Goal: Check status: Check status

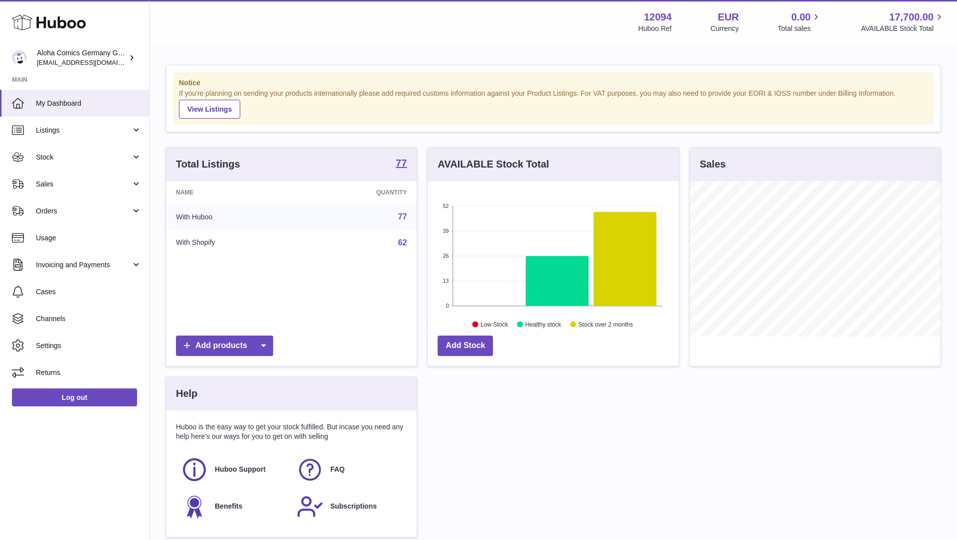
scroll to position [156, 251]
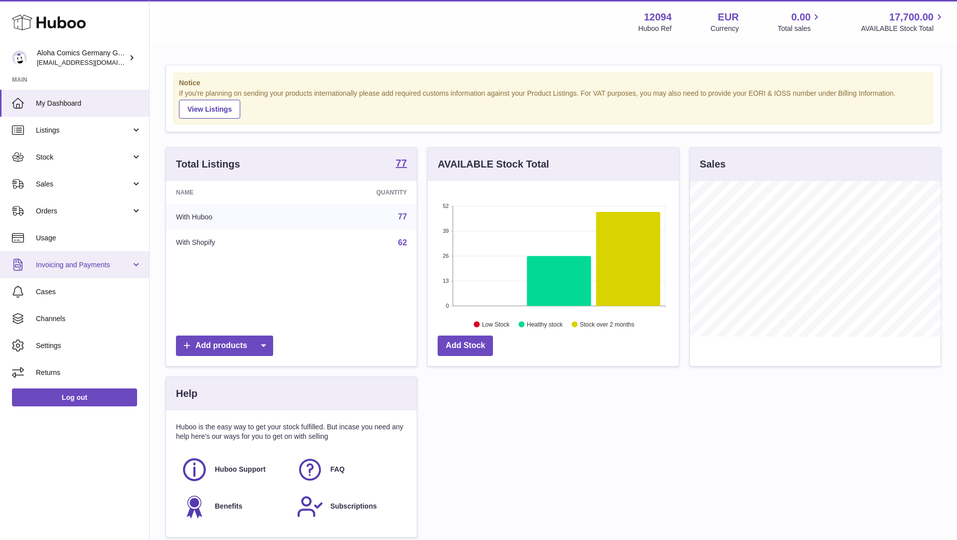
click at [88, 256] on link "Invoicing and Payments" at bounding box center [74, 264] width 149 height 27
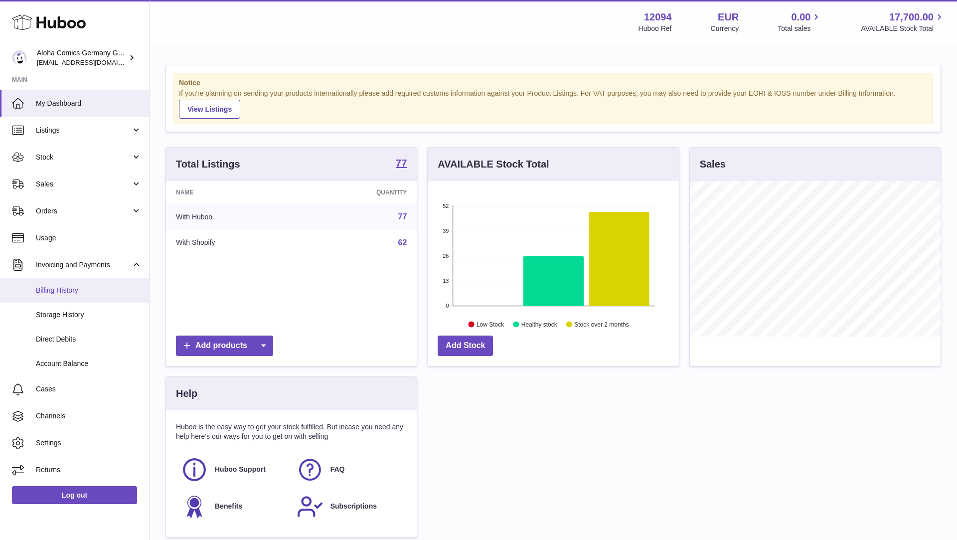
click at [79, 294] on span "Billing History" at bounding box center [89, 290] width 106 height 9
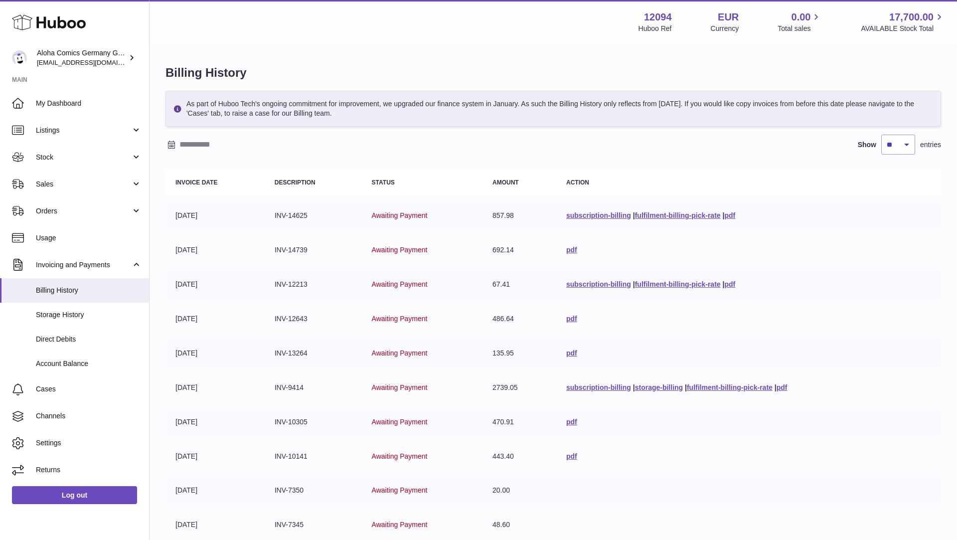
scroll to position [109, 0]
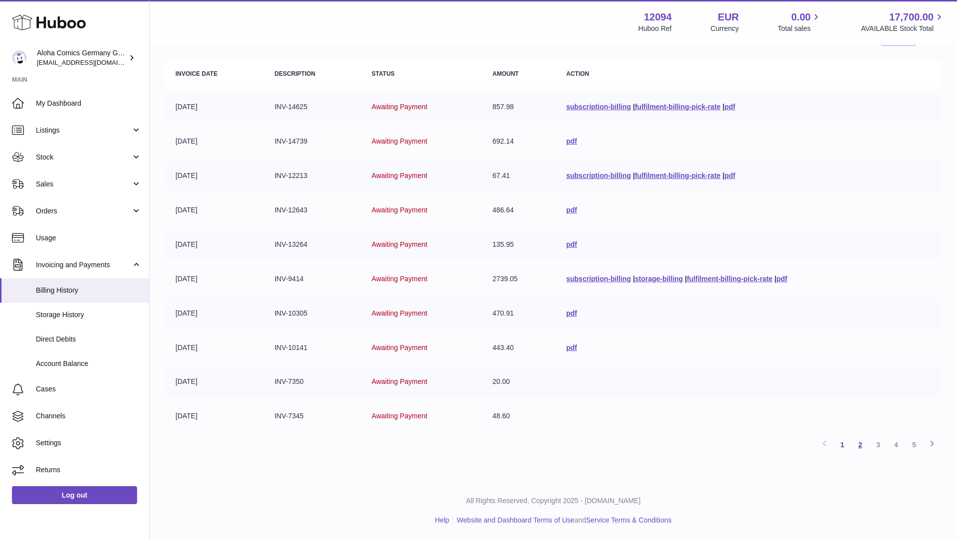
click at [861, 443] on link "2" at bounding box center [860, 445] width 18 height 18
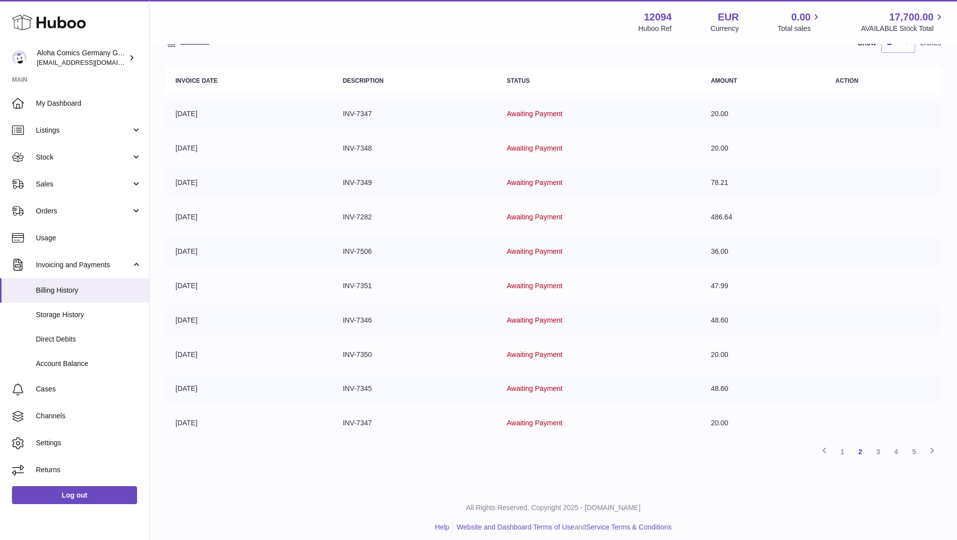
scroll to position [109, 0]
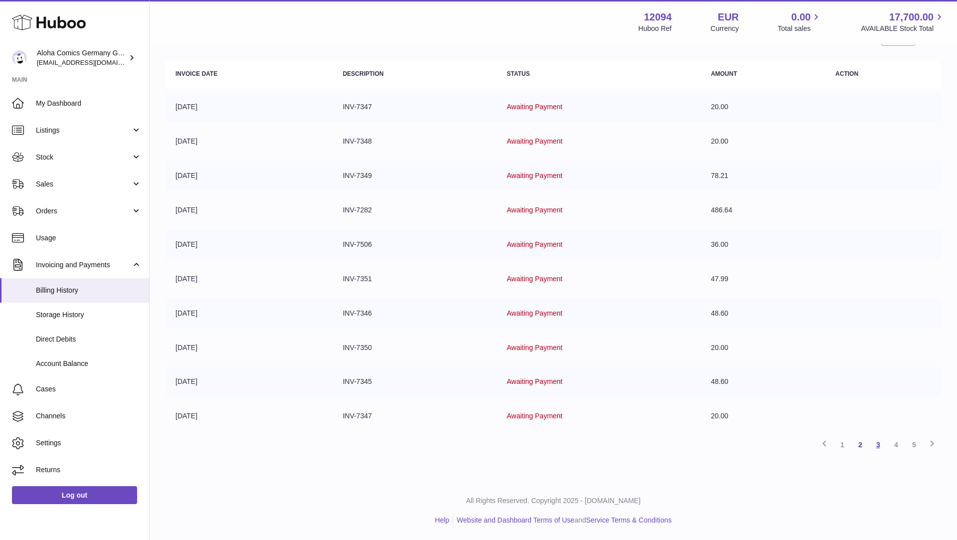
click at [881, 449] on link "3" at bounding box center [878, 445] width 18 height 18
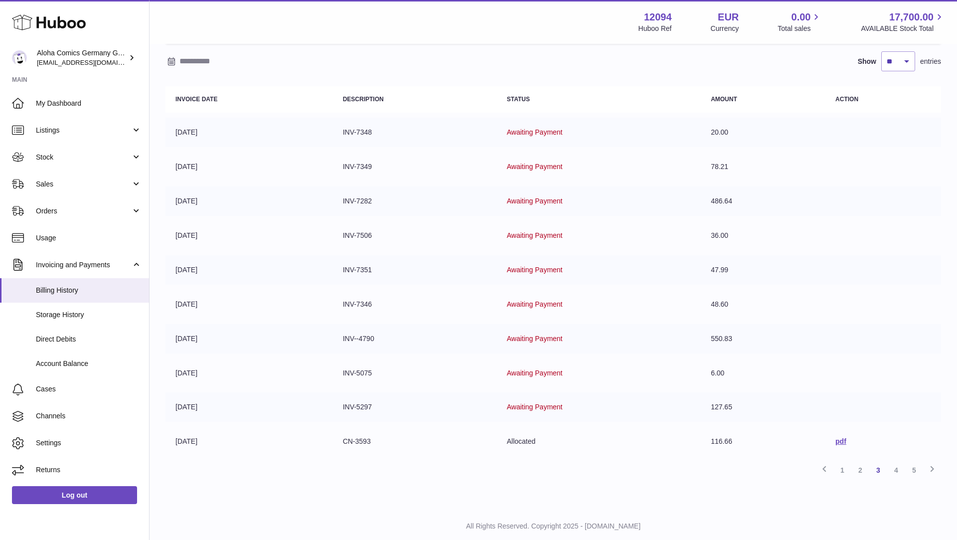
scroll to position [109, 0]
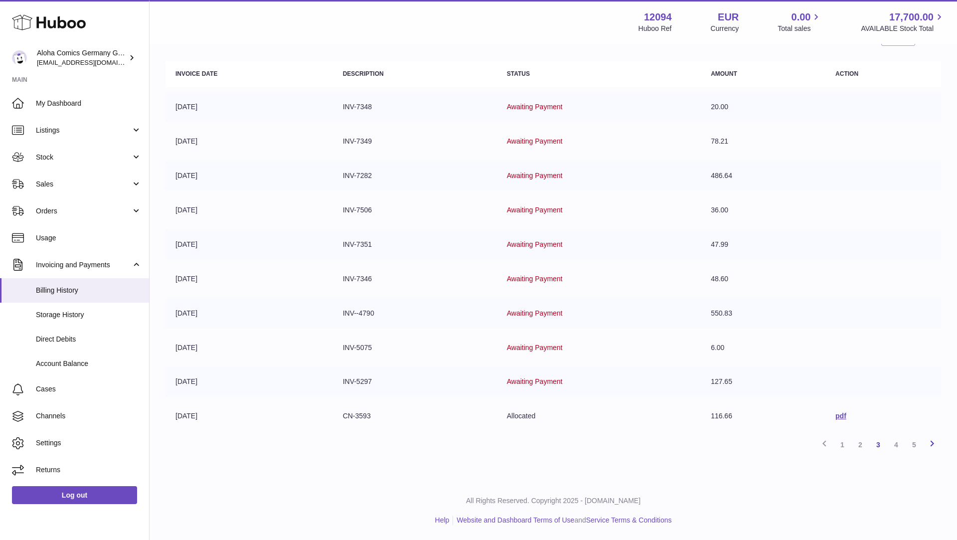
click at [935, 447] on icon at bounding box center [932, 443] width 12 height 12
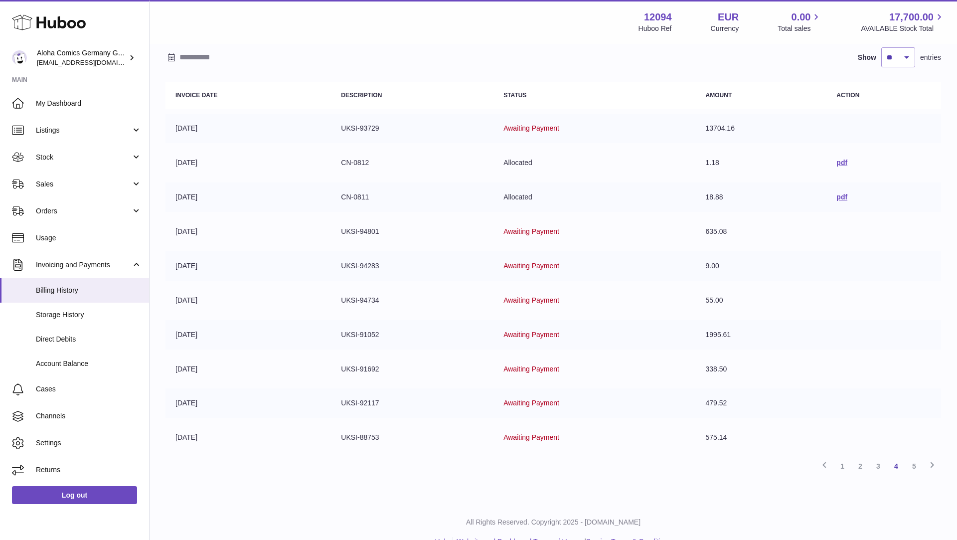
scroll to position [109, 0]
